Goal: Information Seeking & Learning: Find specific fact

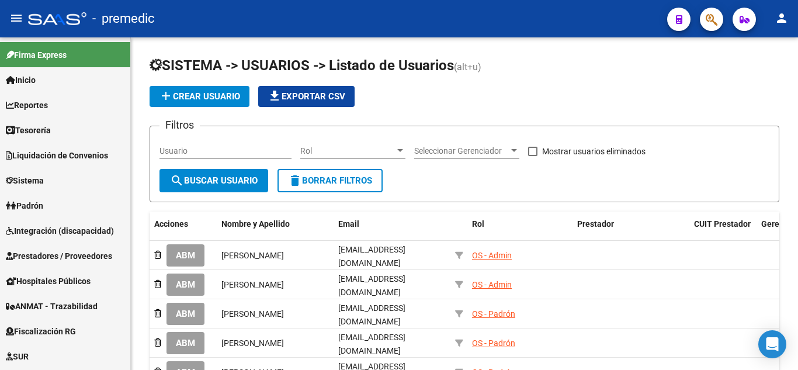
click at [703, 7] on div at bounding box center [706, 19] width 33 height 24
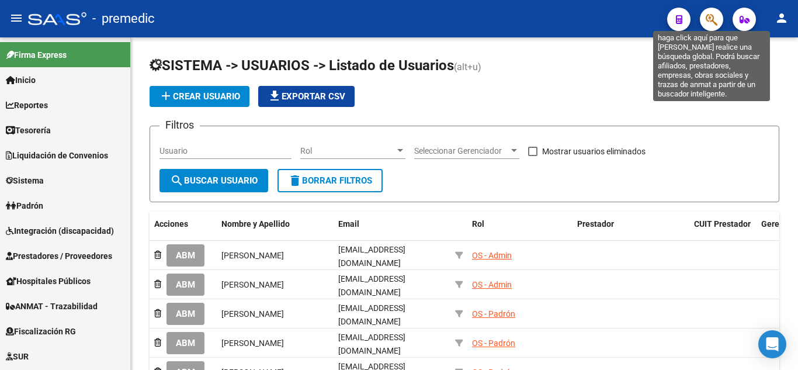
click at [708, 19] on icon "button" at bounding box center [712, 19] width 12 height 13
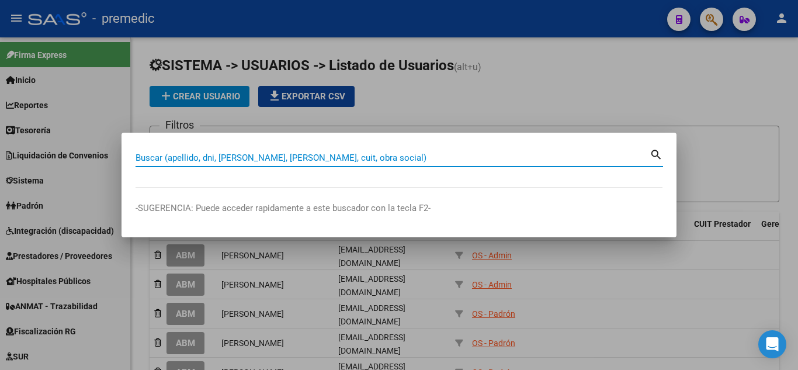
click at [266, 156] on input "Buscar (apellido, dni, [PERSON_NAME], [PERSON_NAME], cuit, obra social)" at bounding box center [392, 157] width 514 height 11
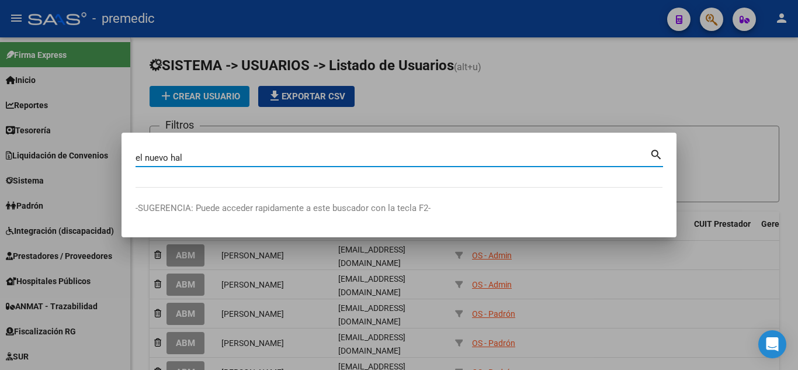
type input "el nuevo hal"
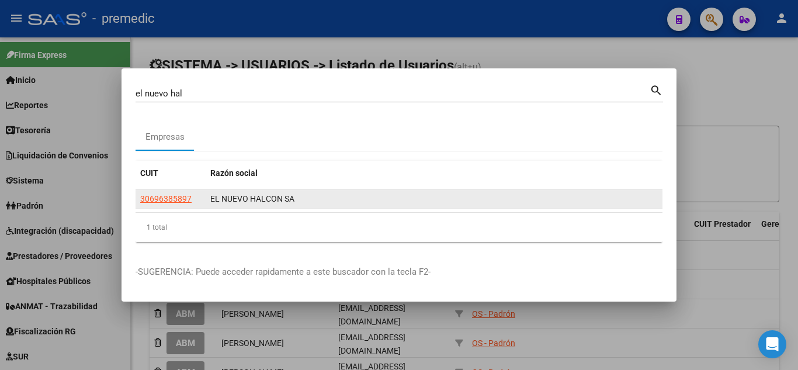
click at [164, 204] on app-link-go-to "30696385897" at bounding box center [165, 198] width 51 height 13
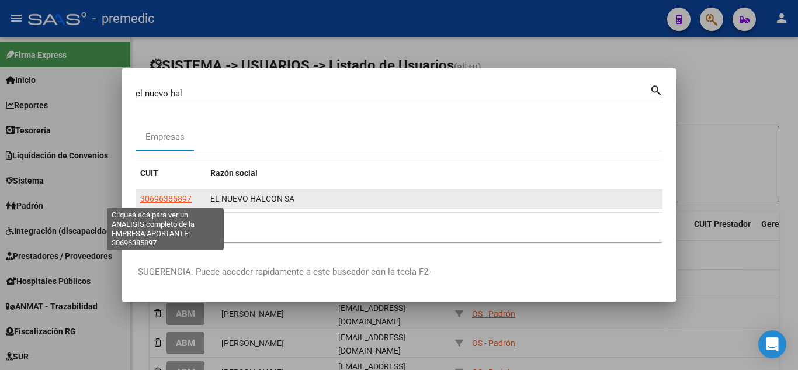
click at [165, 199] on span "30696385897" at bounding box center [165, 198] width 51 height 9
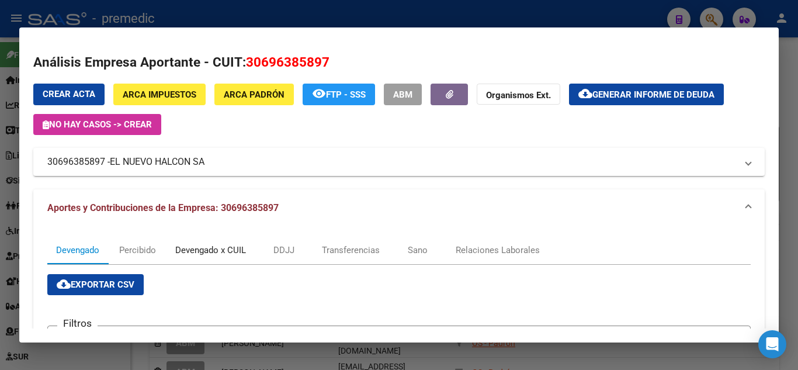
click at [209, 249] on div "Devengado x CUIL" at bounding box center [210, 250] width 71 height 13
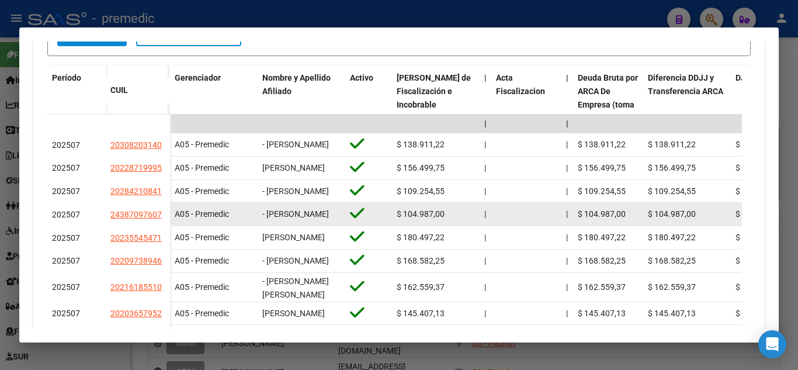
scroll to position [350, 0]
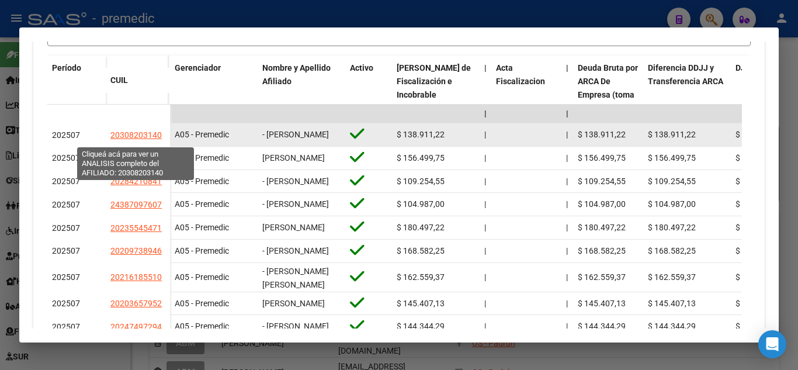
click at [148, 134] on span "20308203140" at bounding box center [135, 134] width 51 height 9
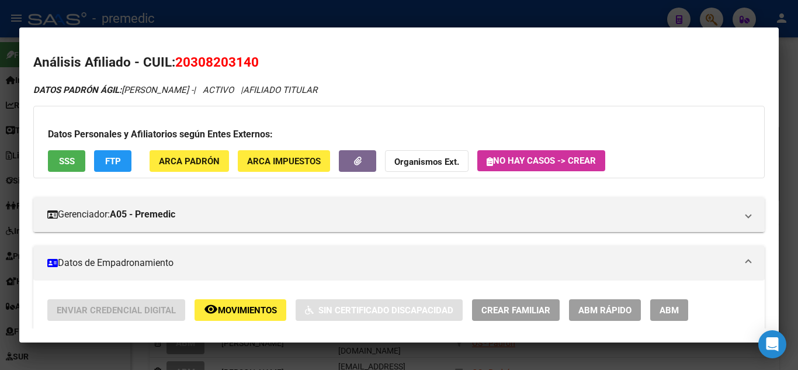
drag, startPoint x: 194, startPoint y: 60, endPoint x: 250, endPoint y: 60, distance: 55.5
click at [250, 60] on span "20308203140" at bounding box center [217, 61] width 84 height 15
copy span "30820314"
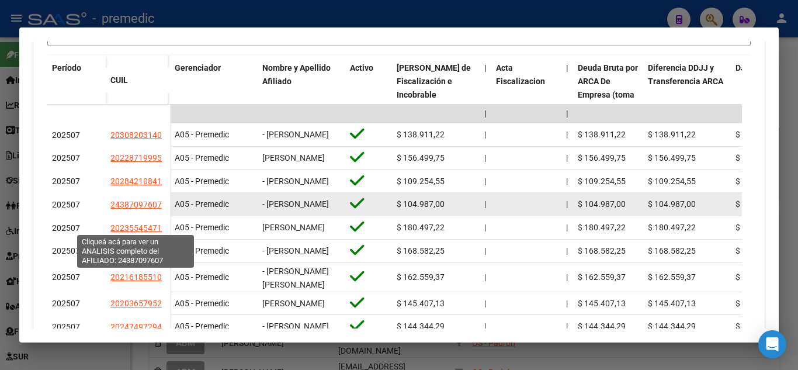
click at [136, 209] on span "24387097607" at bounding box center [135, 204] width 51 height 9
type textarea "24387097607"
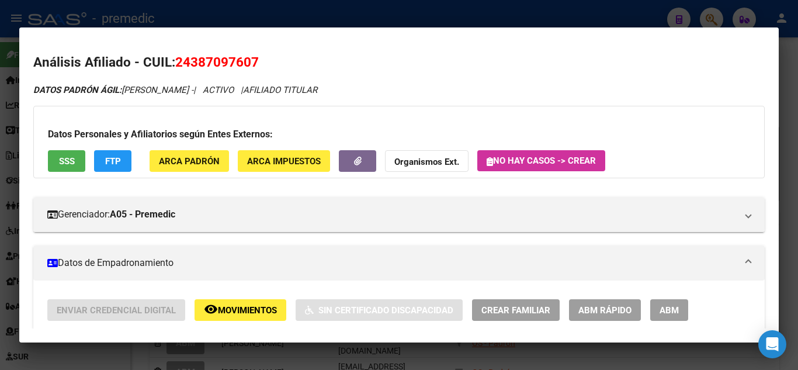
drag, startPoint x: 186, startPoint y: 58, endPoint x: 249, endPoint y: 60, distance: 63.1
click at [249, 60] on span "24387097607" at bounding box center [217, 61] width 84 height 15
click at [226, 64] on span "24387097607" at bounding box center [217, 61] width 84 height 15
drag, startPoint x: 194, startPoint y: 60, endPoint x: 252, endPoint y: 61, distance: 57.8
click at [252, 61] on span "24387097607" at bounding box center [217, 61] width 84 height 15
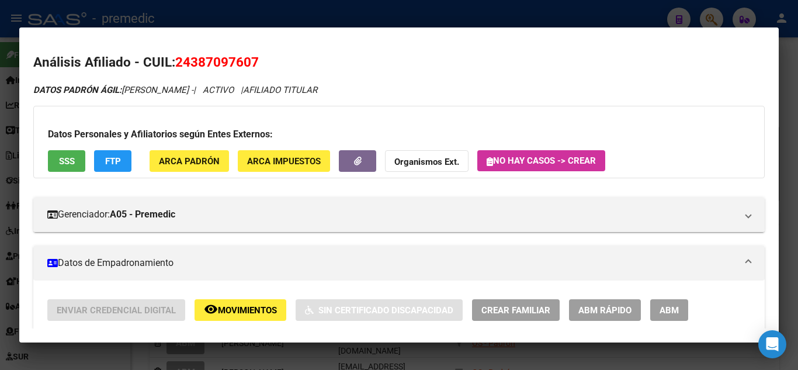
copy span "38709760"
